Goal: Navigation & Orientation: Find specific page/section

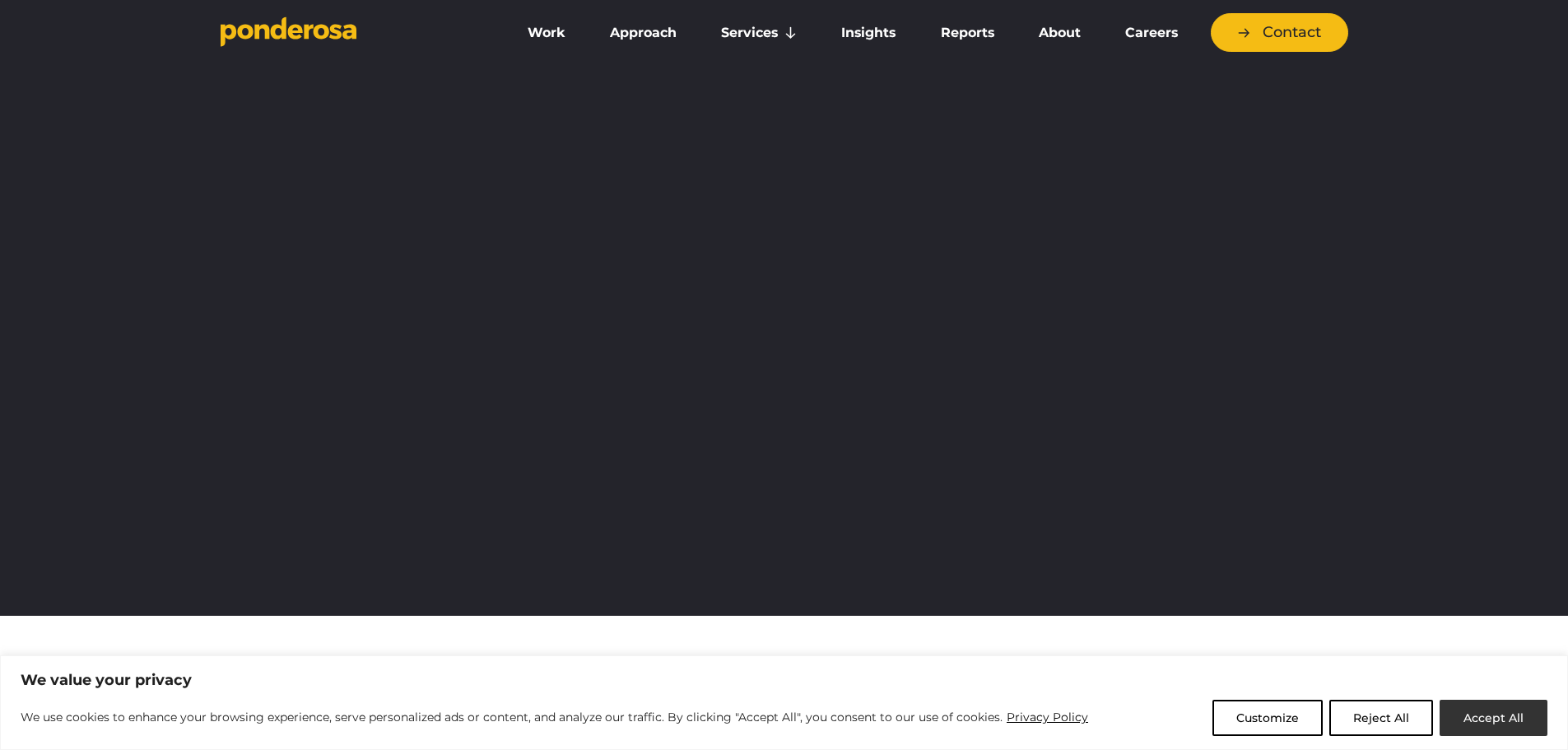
click at [1488, 713] on button "Accept All" at bounding box center [1494, 718] width 108 height 36
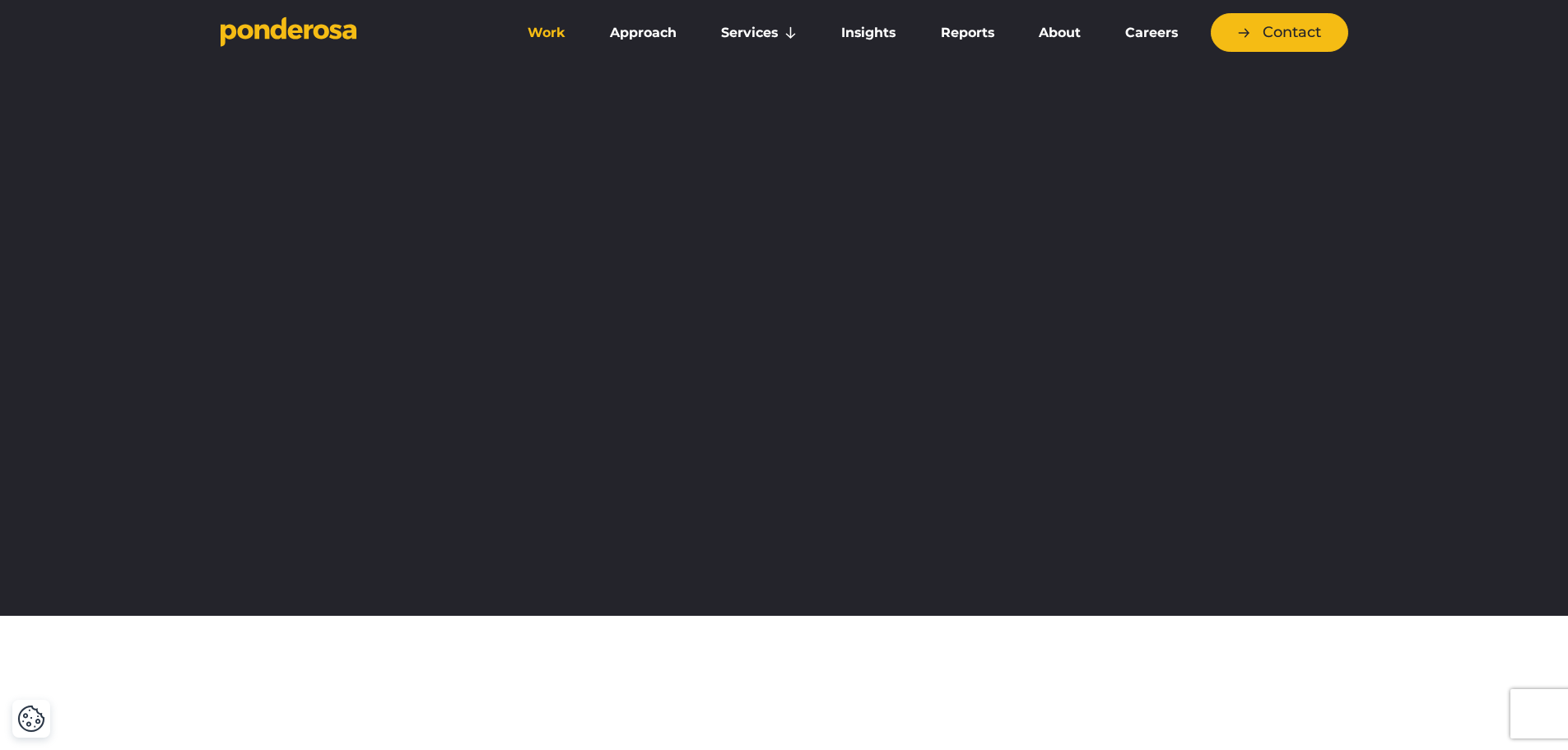
click at [557, 26] on link "Work" at bounding box center [547, 33] width 76 height 35
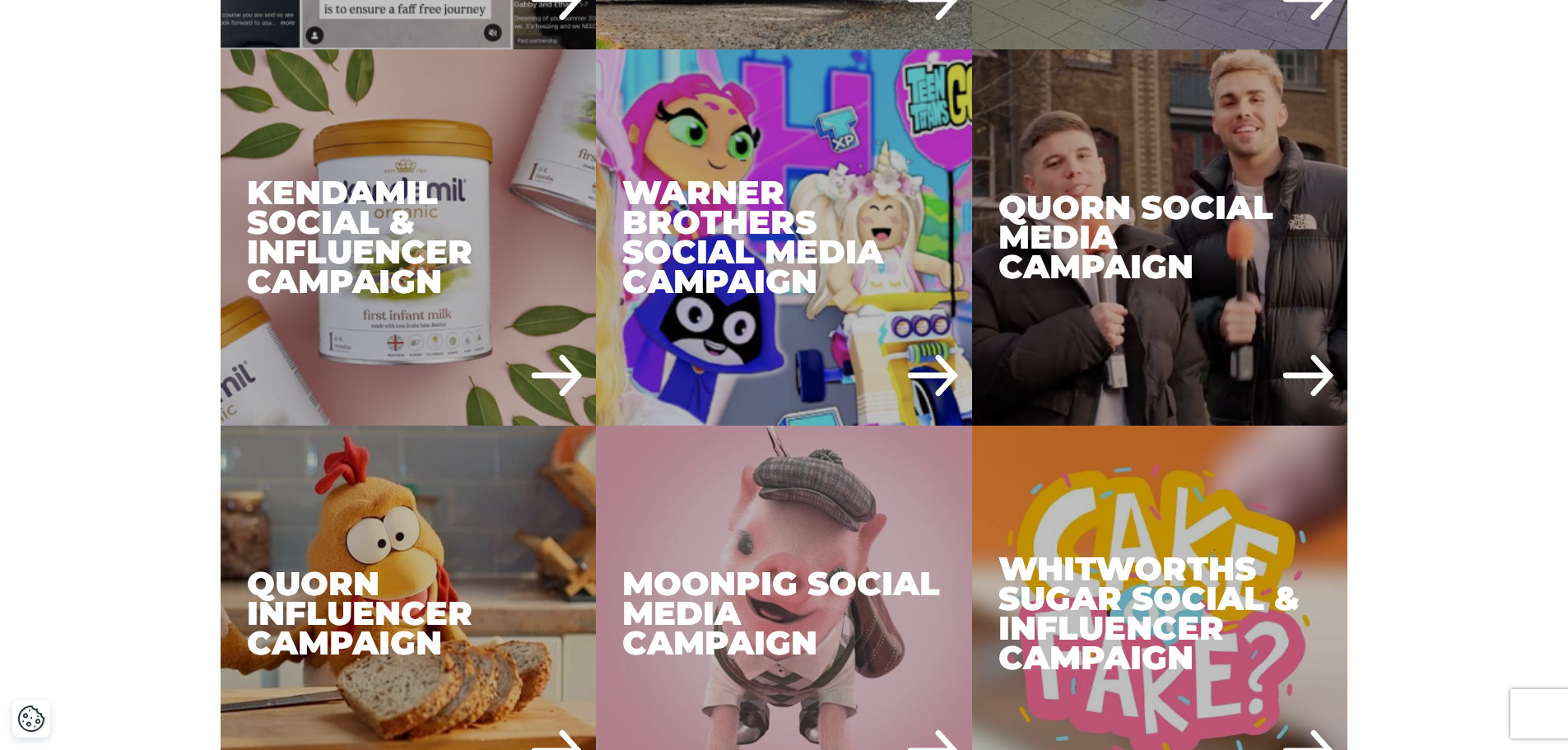
scroll to position [2469, 0]
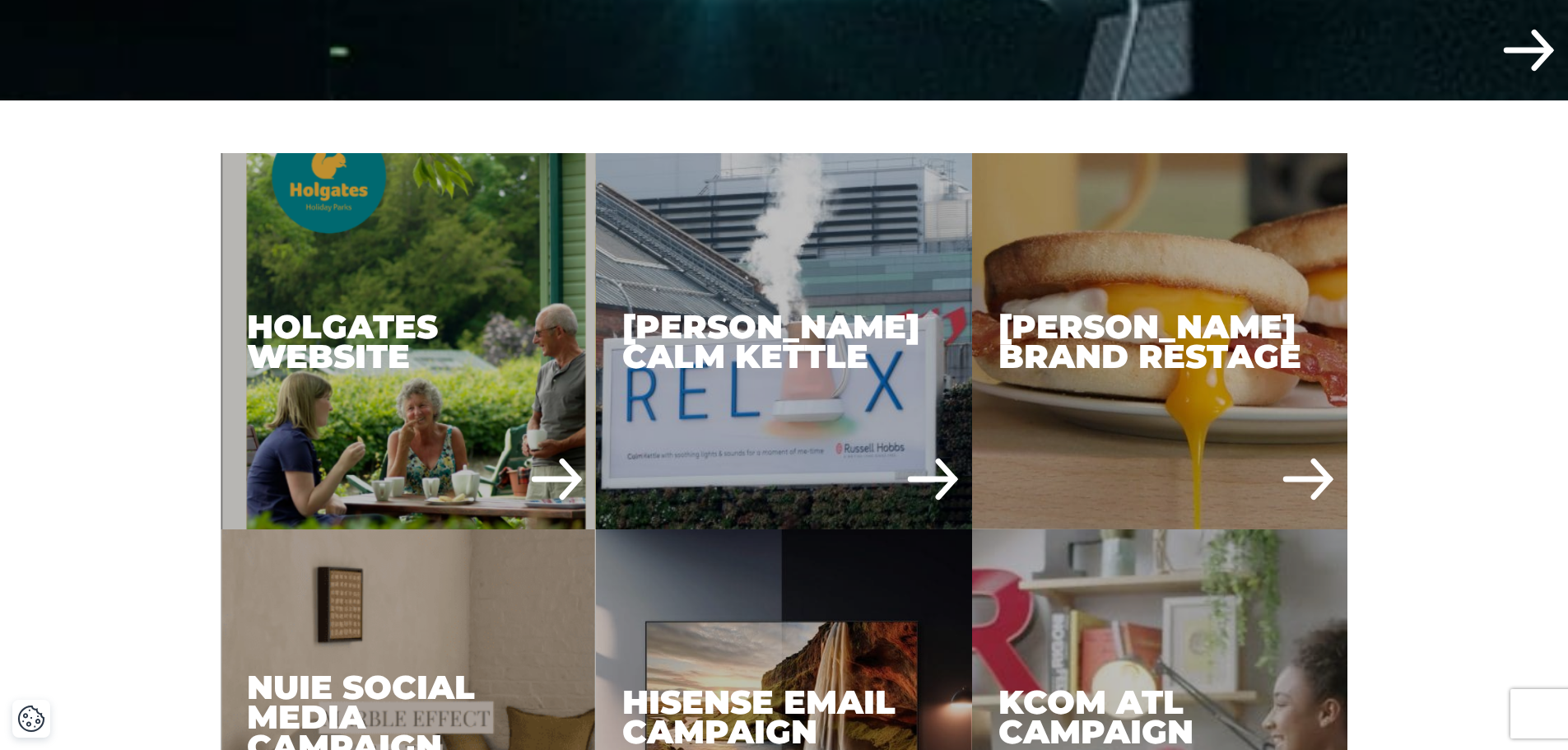
drag, startPoint x: 1393, startPoint y: 535, endPoint x: 1371, endPoint y: 173, distance: 362.7
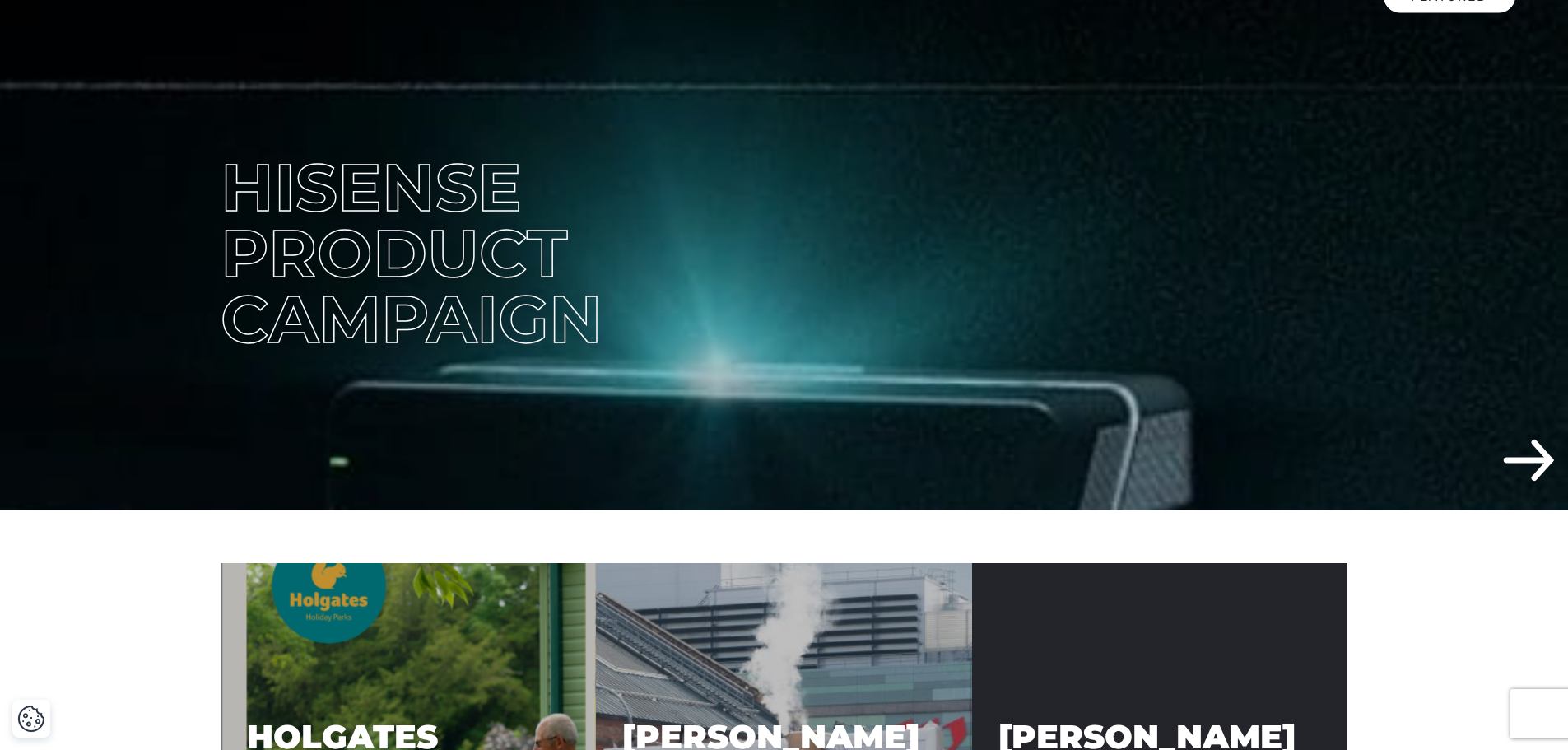
scroll to position [572, 0]
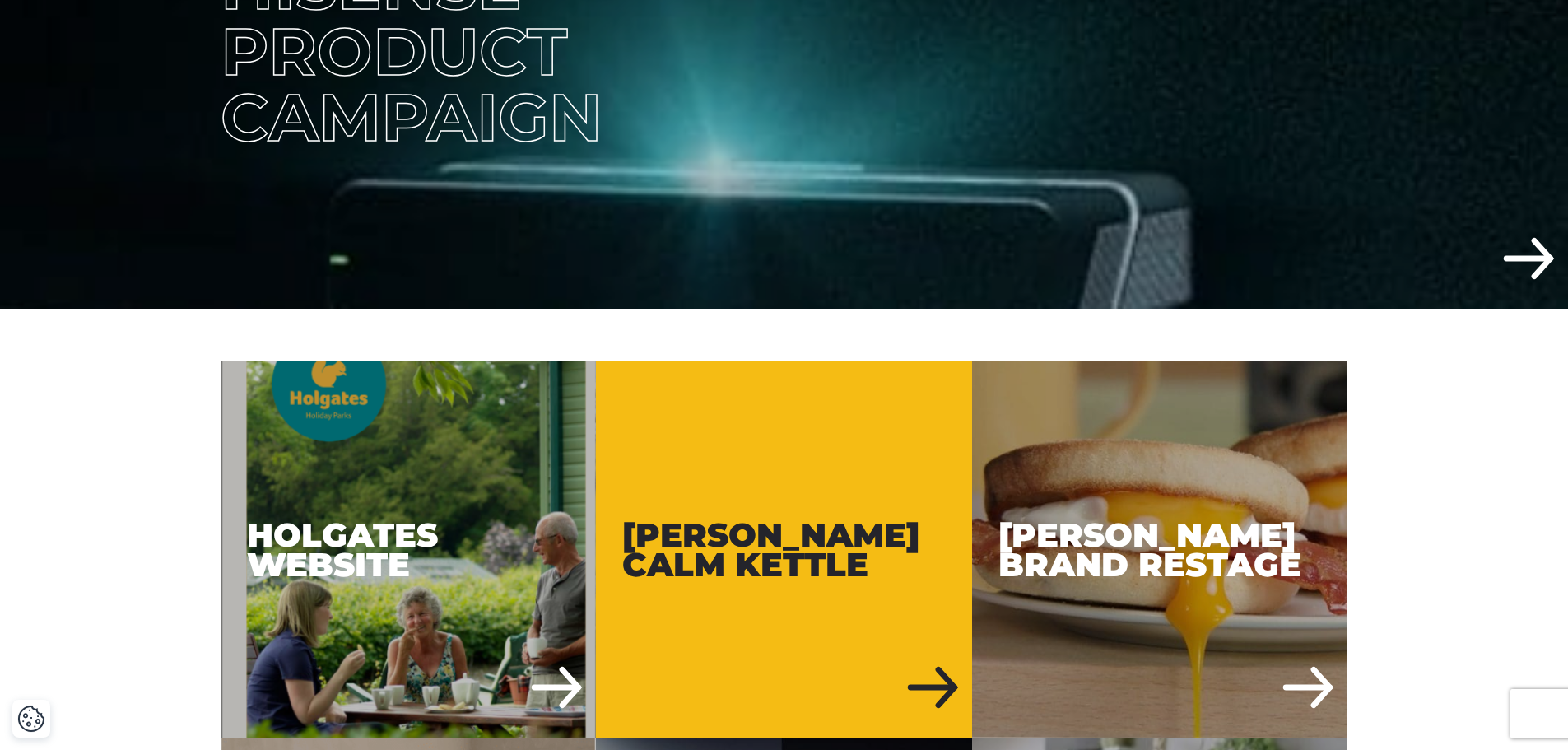
click at [652, 479] on div "[PERSON_NAME] Calm Kettle" at bounding box center [784, 549] width 376 height 376
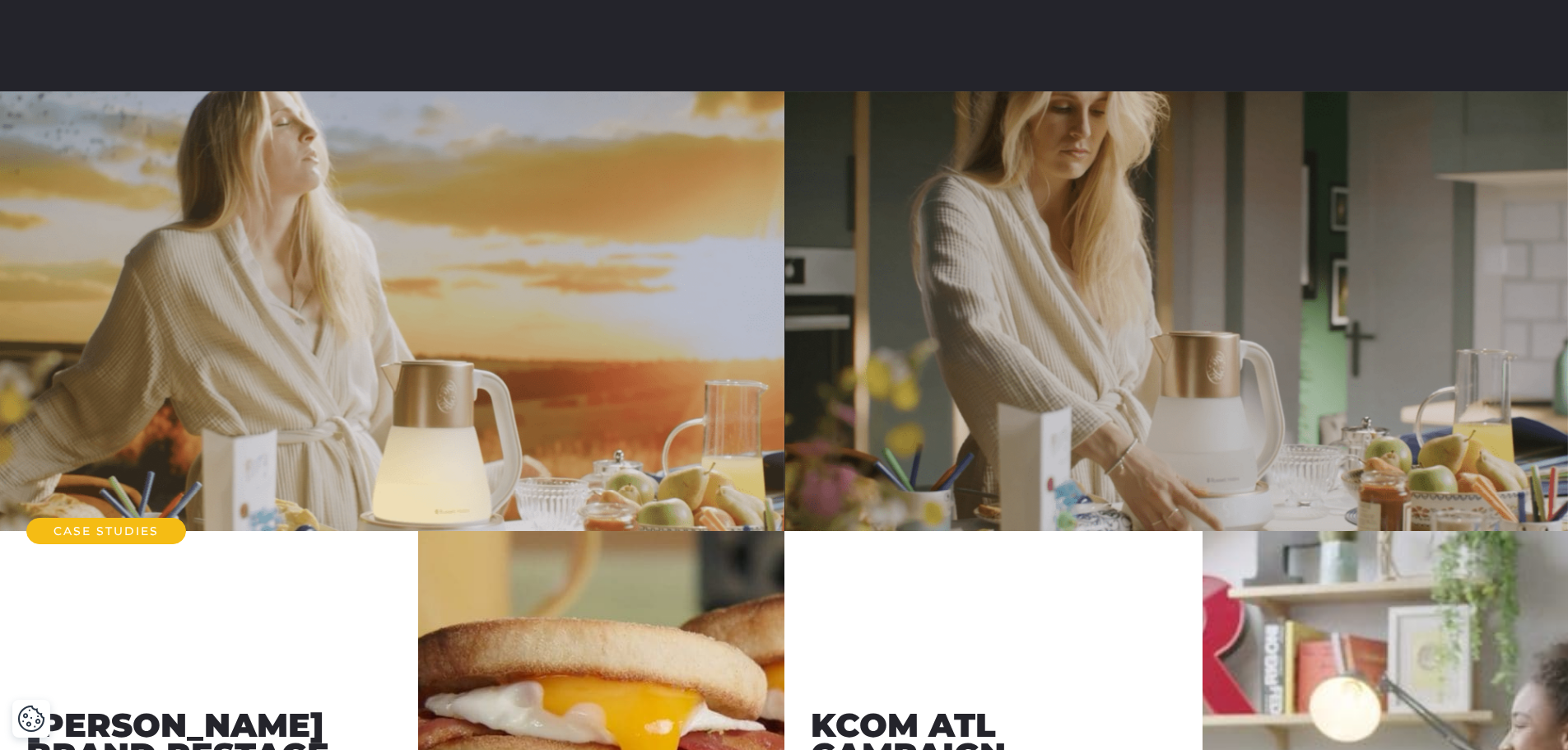
scroll to position [5268, 0]
